Goal: Ask a question

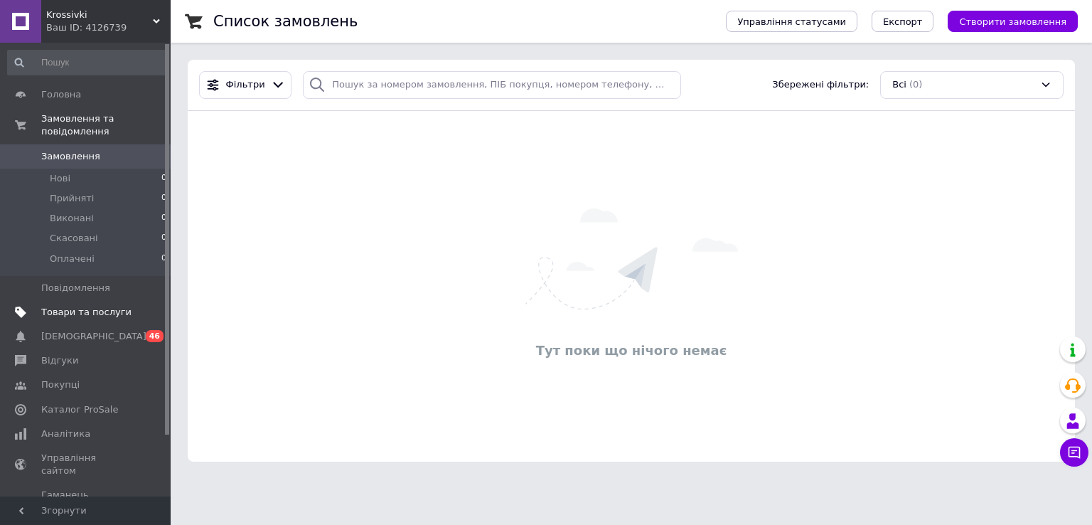
click at [78, 306] on span "Товари та послуги" at bounding box center [86, 312] width 90 height 13
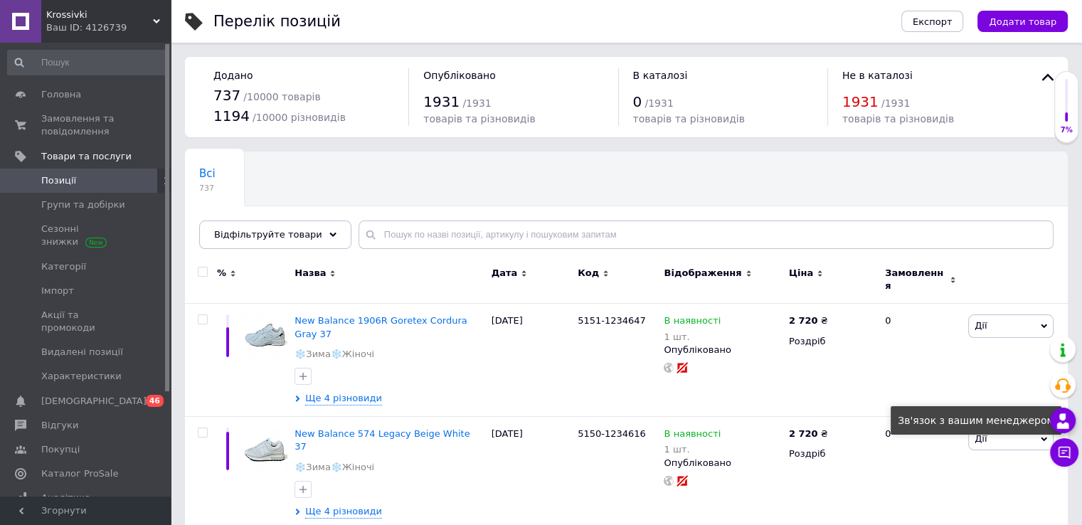
click at [1064, 422] on icon at bounding box center [1062, 420] width 17 height 17
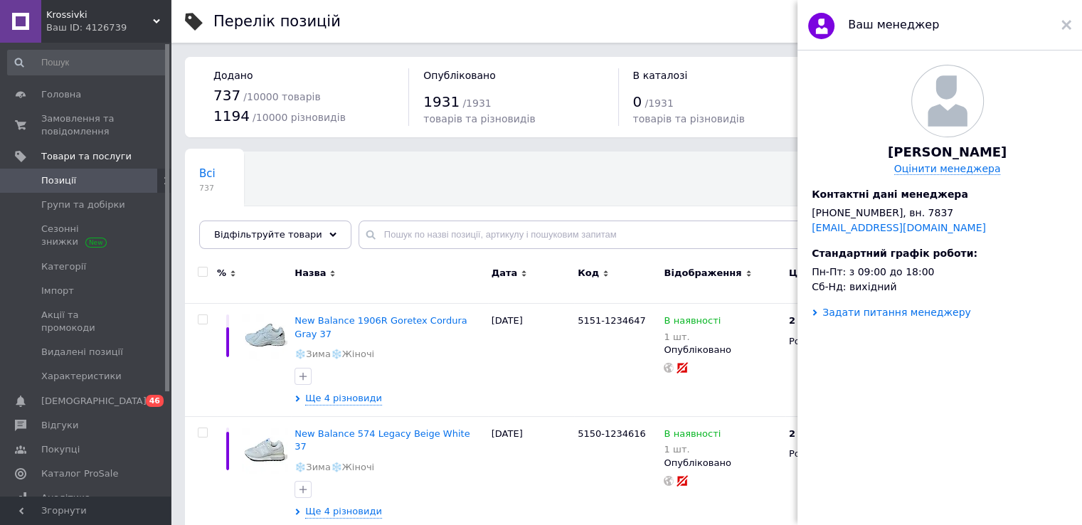
click at [876, 318] on div "Задати питання менеджеру" at bounding box center [896, 312] width 149 height 11
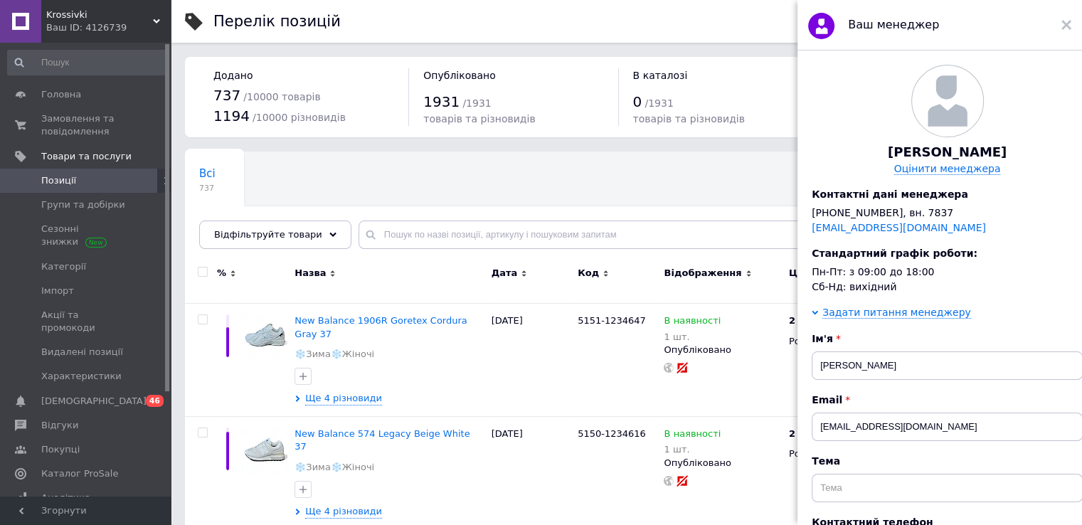
click at [978, 337] on div "Задати питання менеджеру Ім'я [PERSON_NAME] Email [EMAIL_ADDRESS][DOMAIN_NAME] …" at bounding box center [946, 536] width 271 height 458
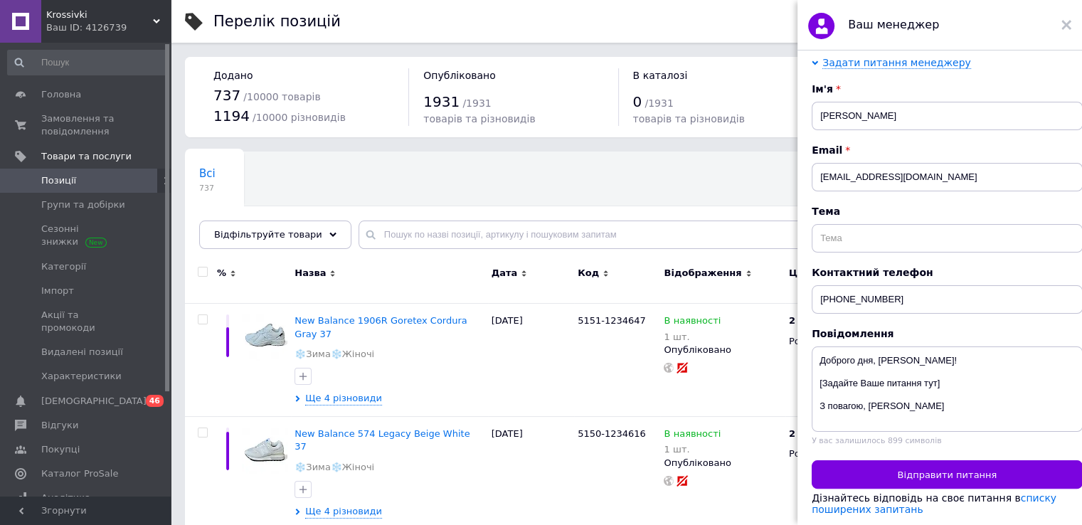
scroll to position [21, 0]
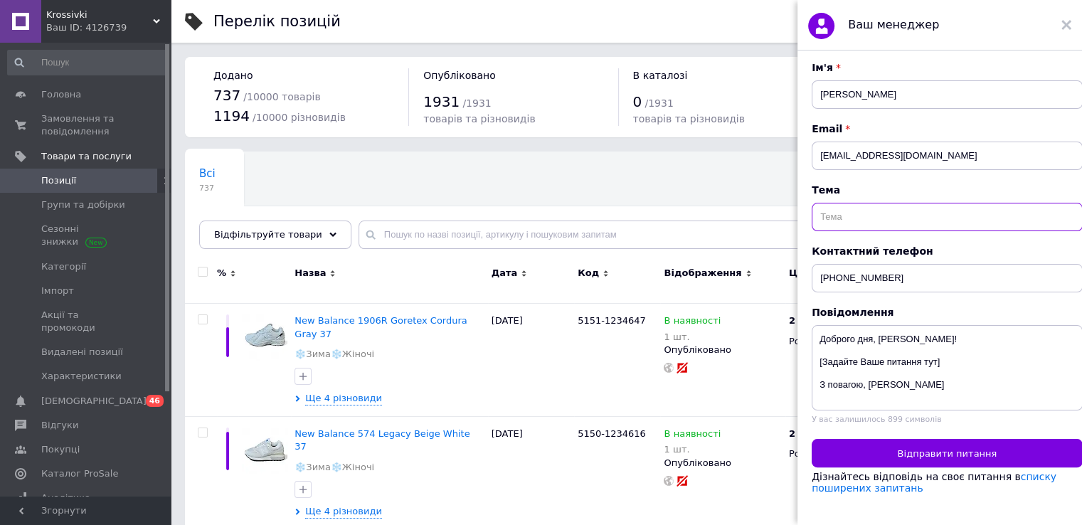
click at [879, 206] on input "text" at bounding box center [946, 217] width 271 height 28
type input "E"
type input "Уточнюючі питання"
click at [944, 353] on textarea "Доброго дня, [PERSON_NAME]! [Задайте Ваше питання тут] З повагою, [PERSON_NAME]" at bounding box center [946, 367] width 271 height 85
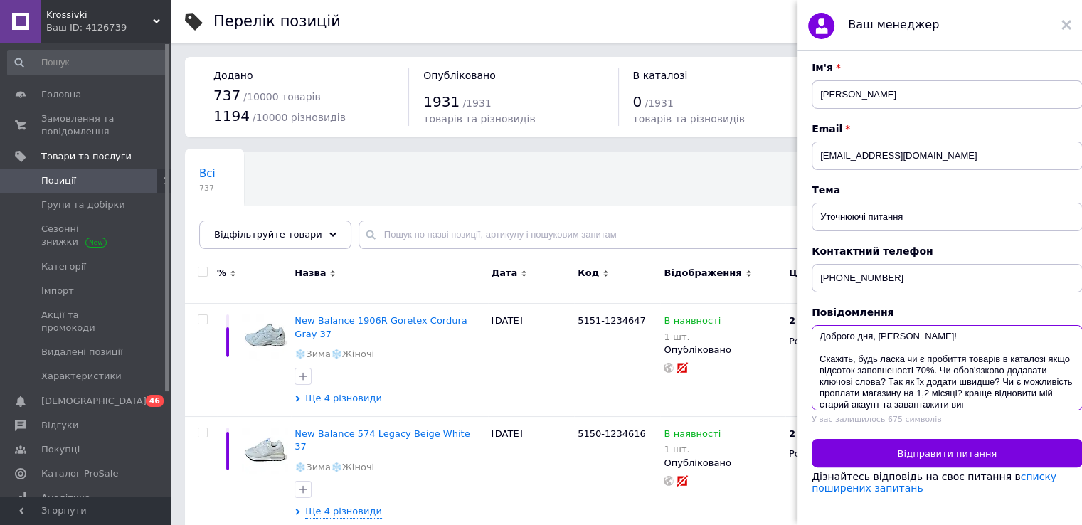
scroll to position [14, 0]
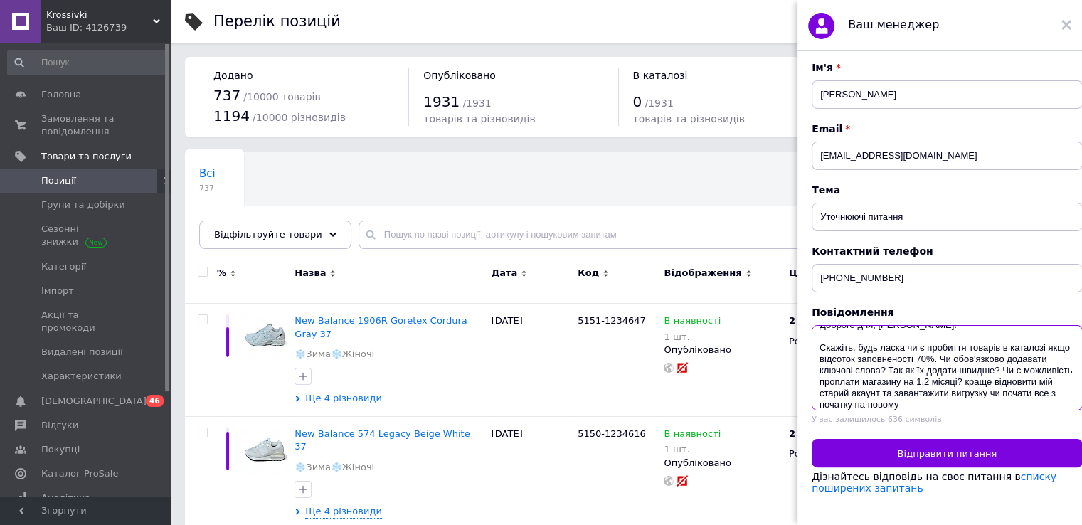
click at [970, 385] on textarea "Доброго дня, [PERSON_NAME]! Скажіть, будь ласка чи є пробиття товарів в каталоз…" at bounding box center [946, 367] width 271 height 85
click at [1013, 392] on textarea "Доброго дня, [PERSON_NAME]! Скажіть, будь ласка чи є пробиття товарів в каталоз…" at bounding box center [946, 367] width 271 height 85
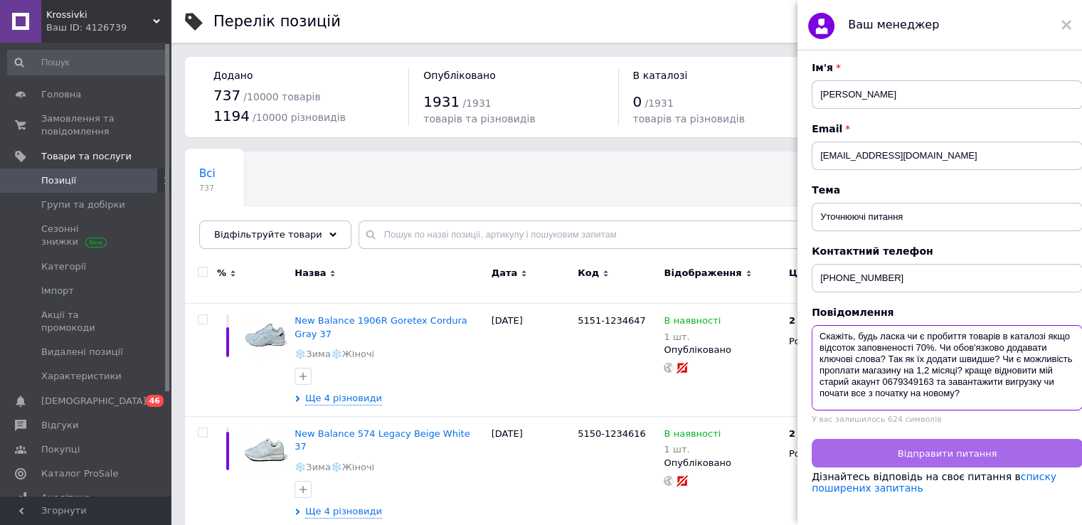
type textarea "Доброго дня, [PERSON_NAME]! Скажіть, будь ласка чи є пробиття товарів в каталоз…"
click at [924, 448] on span "Відправити питання" at bounding box center [947, 453] width 100 height 11
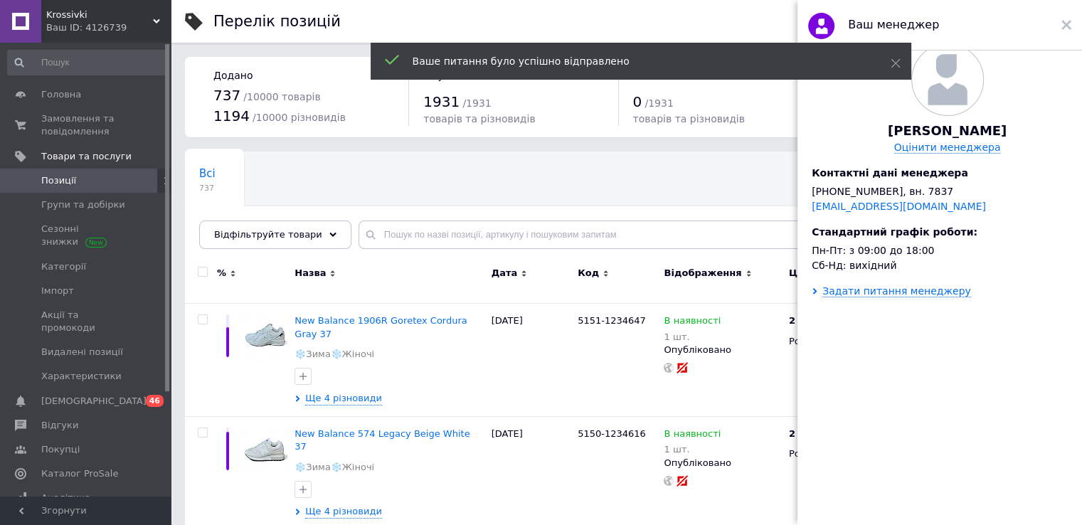
scroll to position [0, 0]
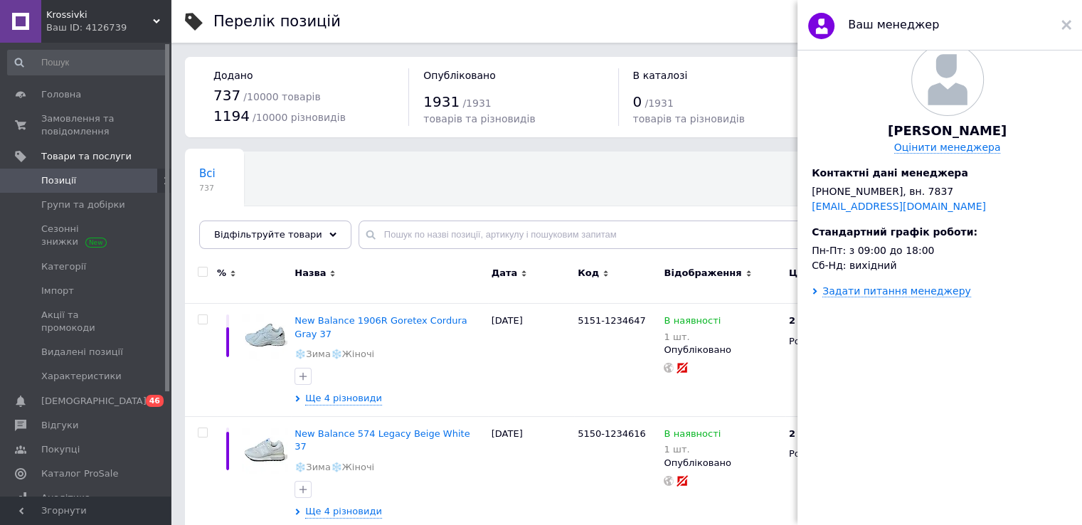
click at [724, 73] on div "В каталозі" at bounding box center [723, 75] width 180 height 14
click at [1066, 23] on icon at bounding box center [1066, 25] width 10 height 10
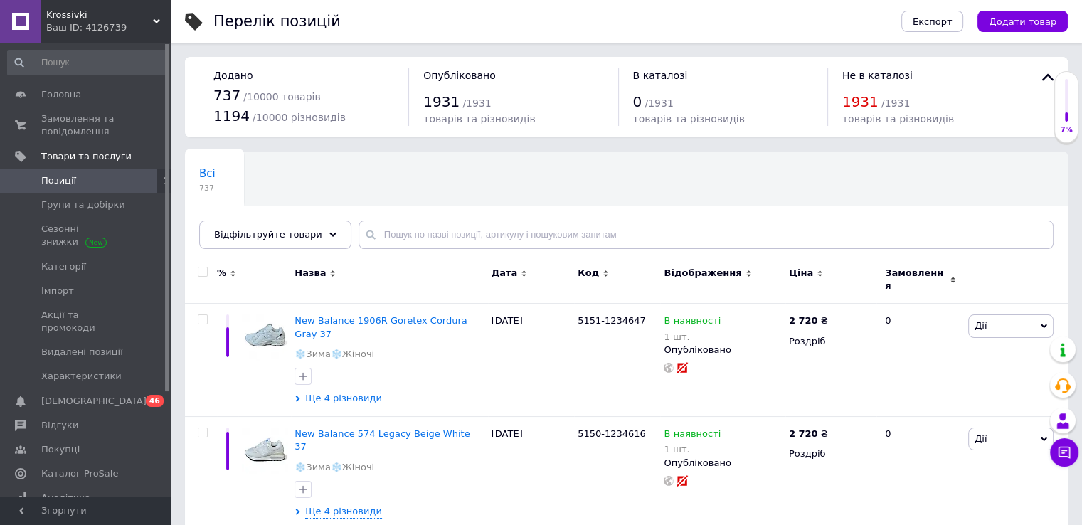
click at [750, 26] on div "Перелік позицій" at bounding box center [542, 21] width 659 height 43
click at [740, 191] on div "Всі 737 Ok Відфільтровано... Зберегти" at bounding box center [626, 207] width 883 height 117
click at [575, 186] on div "Всі 737 Ok Відфільтровано... Зберегти" at bounding box center [626, 207] width 883 height 117
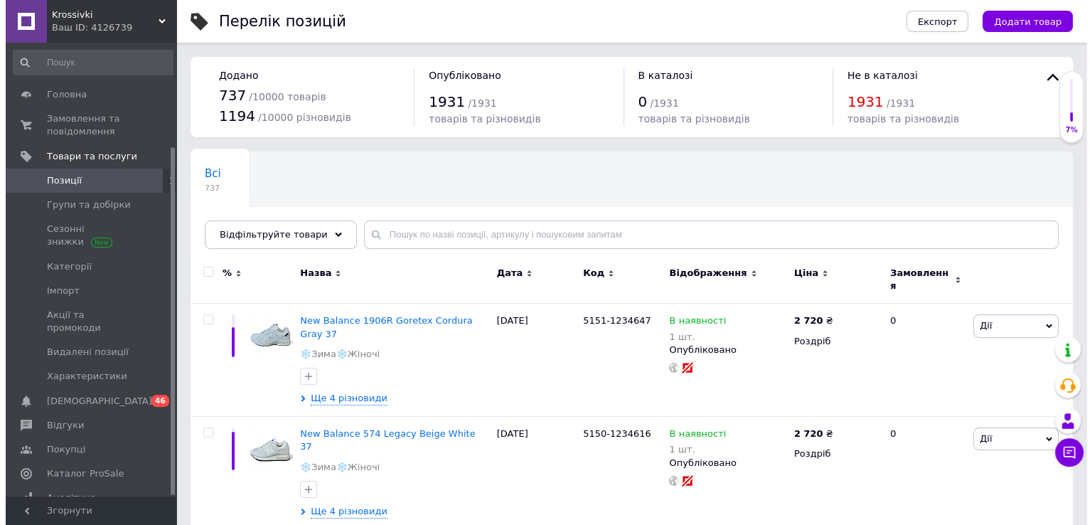
scroll to position [135, 0]
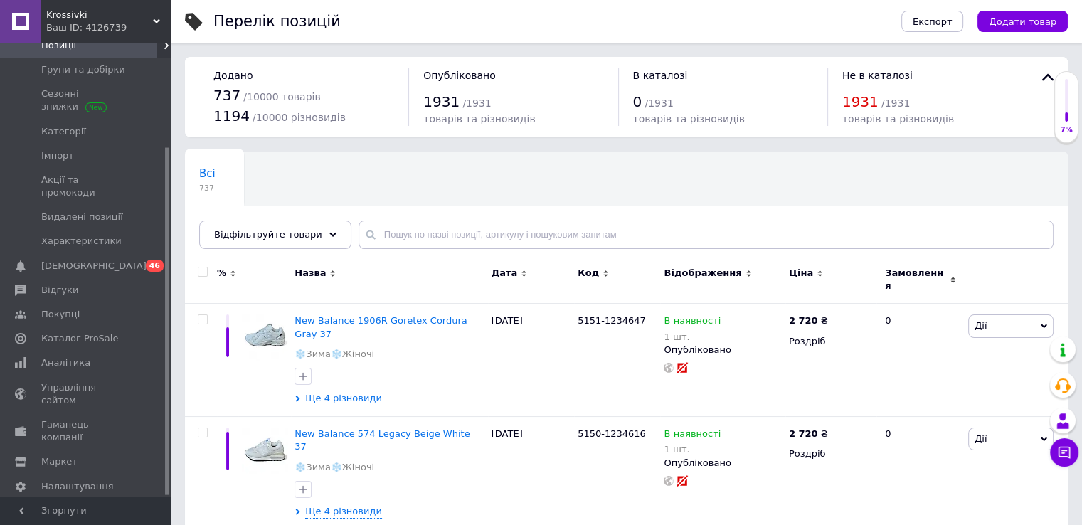
click at [168, 487] on div at bounding box center [167, 269] width 4 height 451
click at [111, 504] on span "[DEMOGRAPHIC_DATA] та рахунки Тестовий період" at bounding box center [86, 523] width 90 height 39
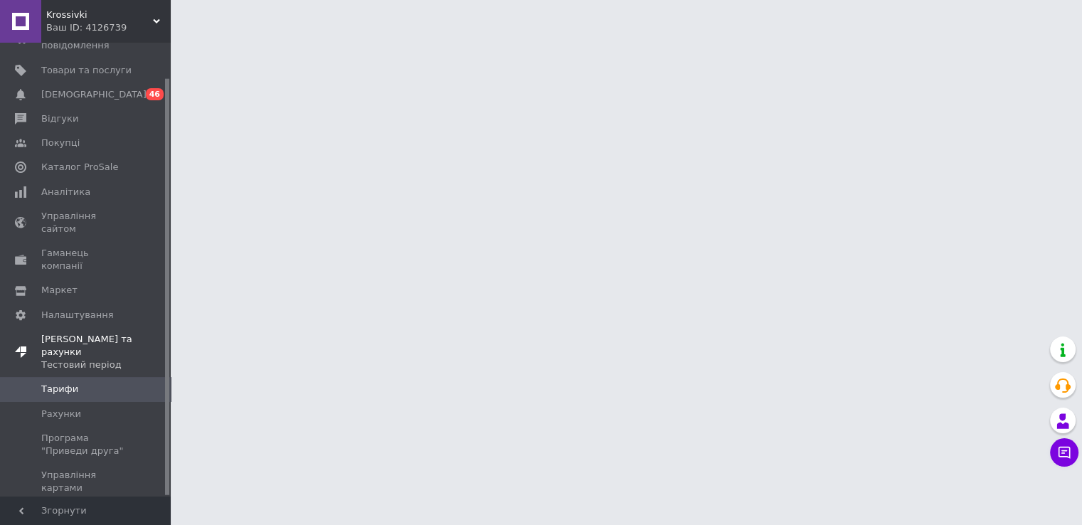
scroll to position [38, 0]
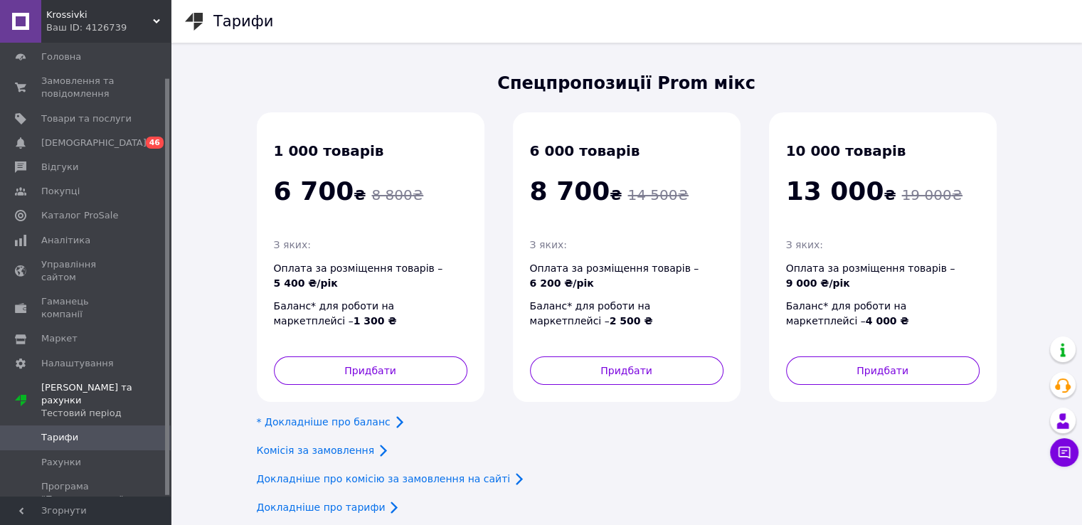
click at [647, 442] on div "Комісія за замовлення" at bounding box center [627, 450] width 740 height 17
click at [612, 470] on div "Докладніше про комісію за замовлення на сайті" at bounding box center [627, 478] width 740 height 17
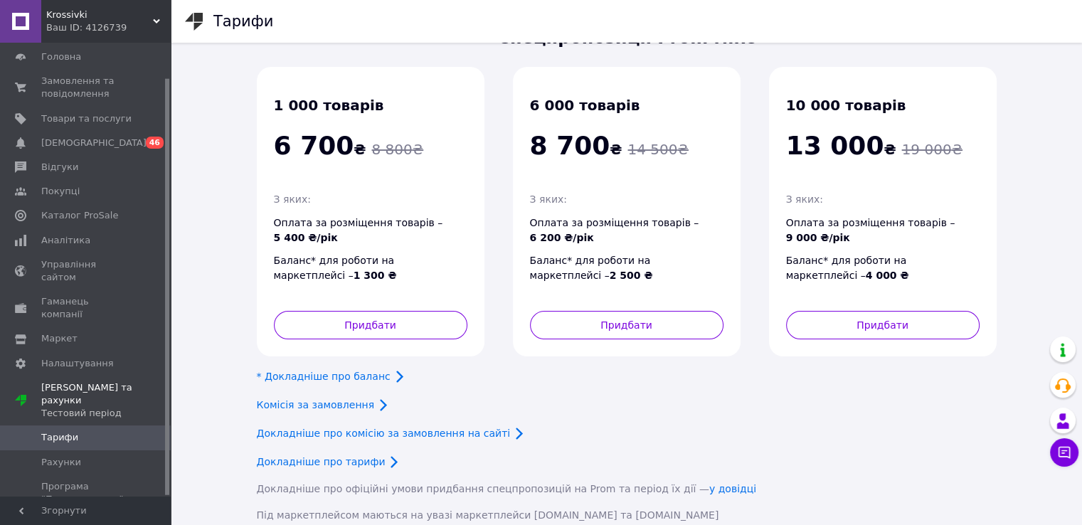
scroll to position [0, 0]
